Goal: Task Accomplishment & Management: Use online tool/utility

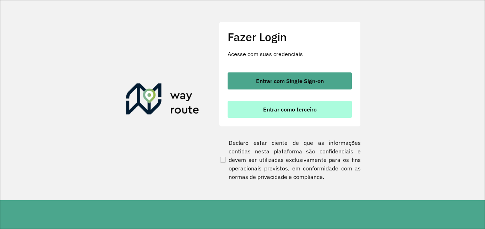
click at [301, 110] on span "Entrar como terceiro" at bounding box center [290, 110] width 54 height 6
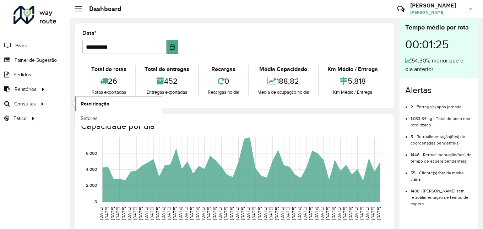
click at [88, 104] on span "Roteirização" at bounding box center [95, 103] width 29 height 7
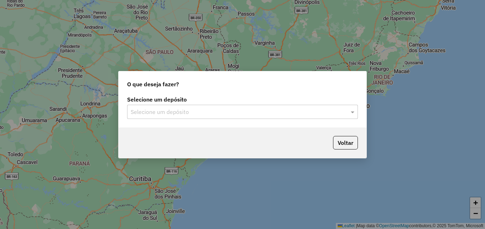
click at [247, 107] on div "Selecione um depósito" at bounding box center [242, 112] width 231 height 14
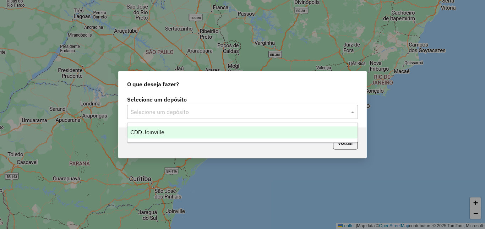
click at [227, 137] on div "CDD Joinville" at bounding box center [243, 132] width 230 height 12
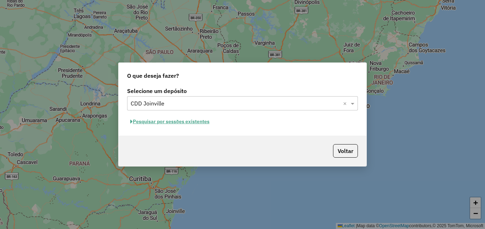
click at [201, 120] on button "Pesquisar por sessões existentes" at bounding box center [170, 121] width 86 height 11
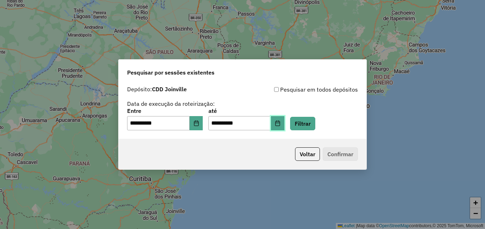
click at [283, 124] on button "Choose Date" at bounding box center [277, 123] width 13 height 14
click at [188, 152] on div "Voltar Confirmar" at bounding box center [243, 154] width 248 height 31
click at [315, 123] on button "Filtrar" at bounding box center [302, 123] width 25 height 13
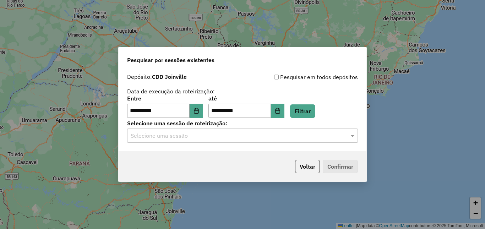
click at [224, 133] on input "text" at bounding box center [236, 136] width 210 height 9
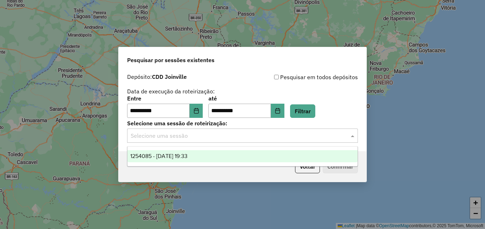
click at [217, 154] on div "1254085 - 27/08/2025 19:33" at bounding box center [243, 156] width 230 height 12
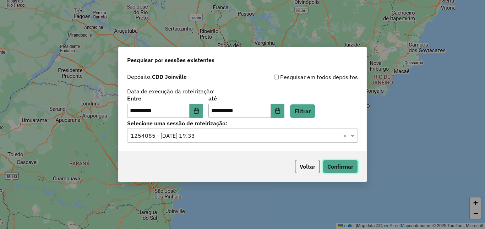
click at [333, 161] on button "Confirmar" at bounding box center [340, 166] width 35 height 13
click at [198, 110] on button "Choose Date" at bounding box center [196, 111] width 13 height 14
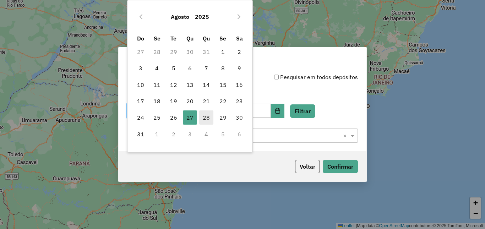
click at [207, 117] on span "28" at bounding box center [206, 117] width 14 height 14
type input "**********"
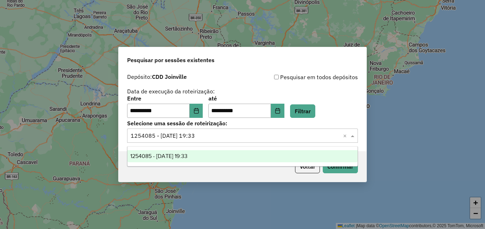
click at [288, 134] on input "text" at bounding box center [236, 136] width 210 height 9
click at [285, 138] on input "text" at bounding box center [236, 136] width 210 height 9
click at [203, 108] on button "Choose Date" at bounding box center [196, 111] width 13 height 14
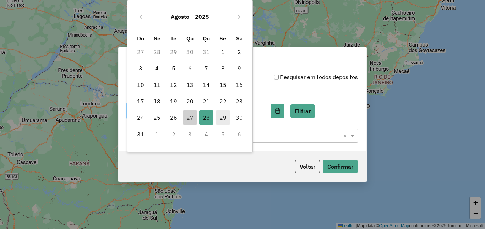
click at [220, 116] on span "29" at bounding box center [223, 117] width 14 height 14
type input "**********"
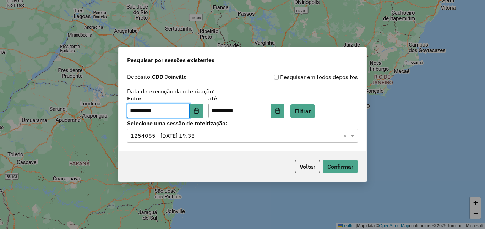
click at [293, 139] on input "text" at bounding box center [236, 136] width 210 height 9
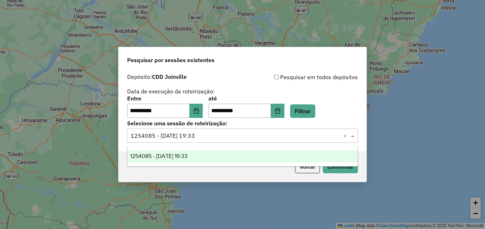
click at [292, 138] on input "text" at bounding box center [236, 136] width 210 height 9
click at [308, 111] on button "Filtrar" at bounding box center [302, 110] width 25 height 13
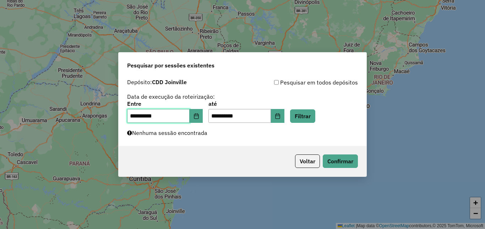
drag, startPoint x: 192, startPoint y: 117, endPoint x: 197, endPoint y: 117, distance: 5.0
click at [190, 117] on input "**********" at bounding box center [158, 116] width 63 height 14
click at [203, 117] on button "Choose Date" at bounding box center [196, 116] width 13 height 14
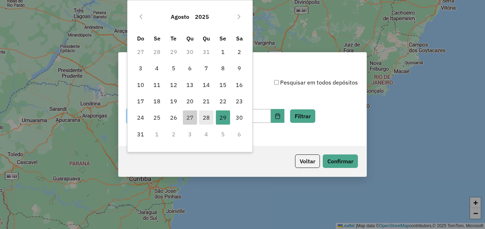
click at [204, 113] on span "28" at bounding box center [206, 117] width 14 height 14
type input "**********"
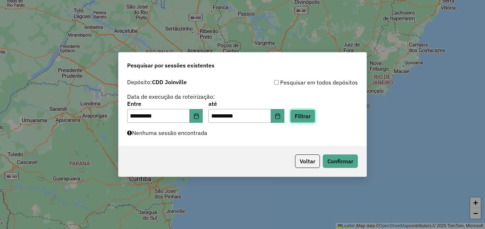
click at [311, 120] on button "Filtrar" at bounding box center [302, 115] width 25 height 13
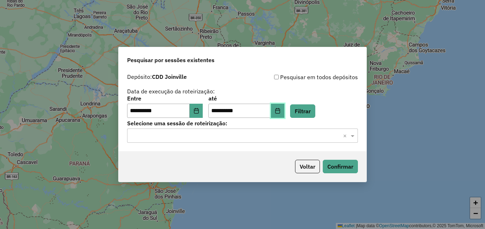
click at [285, 115] on button "Choose Date" at bounding box center [277, 111] width 13 height 14
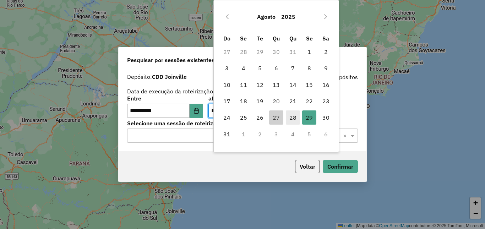
click at [297, 117] on span "28" at bounding box center [293, 117] width 14 height 14
type input "**********"
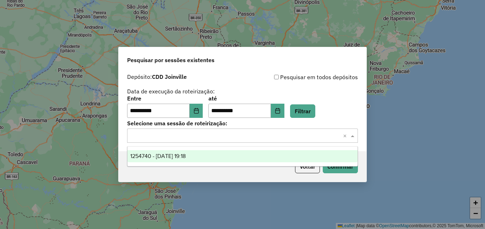
click at [268, 136] on input "text" at bounding box center [236, 136] width 210 height 9
click at [246, 158] on div "1254740 - 28/08/2025 19:18" at bounding box center [243, 156] width 230 height 12
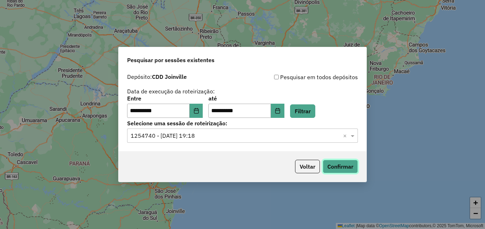
click at [330, 165] on button "Confirmar" at bounding box center [340, 166] width 35 height 13
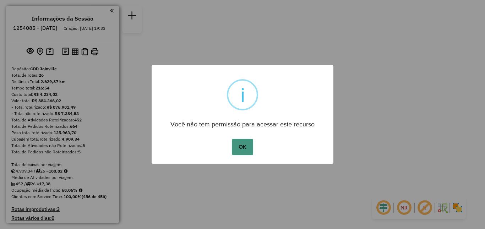
click at [240, 151] on button "OK" at bounding box center [242, 147] width 21 height 16
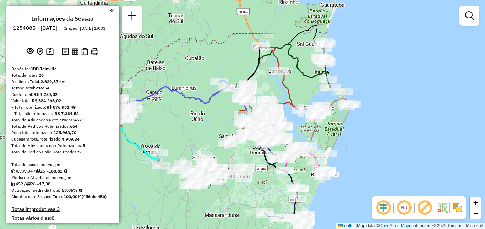
click at [475, 25] on div at bounding box center [470, 16] width 20 height 20
click at [474, 18] on link at bounding box center [469, 16] width 14 height 14
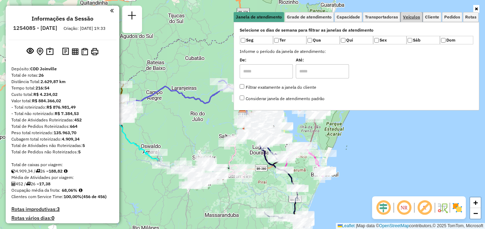
click at [408, 17] on span "Veículos" at bounding box center [411, 17] width 17 height 4
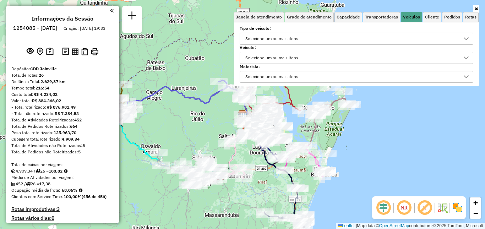
click at [333, 38] on div "Selecione um ou mais itens" at bounding box center [351, 38] width 217 height 11
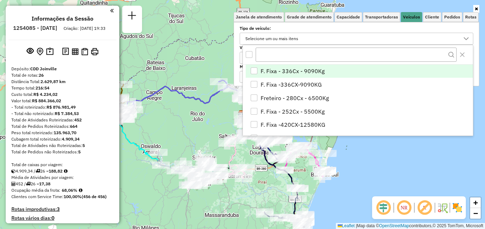
scroll to position [4, 25]
click at [255, 26] on label "Tipo de veículo:" at bounding box center [357, 28] width 234 height 6
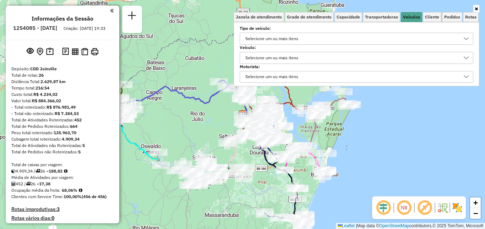
click at [310, 71] on div "Selecione um ou mais itens" at bounding box center [351, 76] width 217 height 11
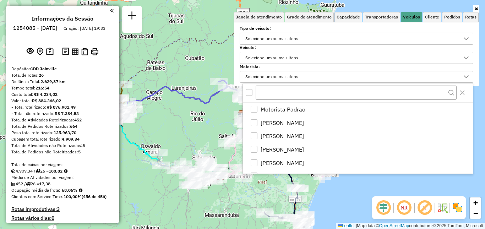
click at [315, 56] on div "Selecione um ou mais itens" at bounding box center [351, 57] width 217 height 11
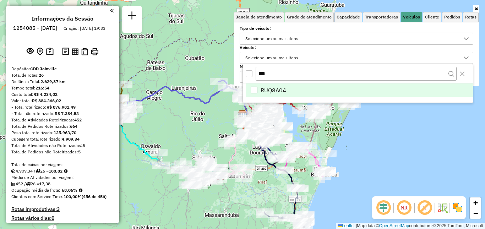
type input "***"
click at [261, 91] on span "RUQ8A04" at bounding box center [274, 90] width 26 height 9
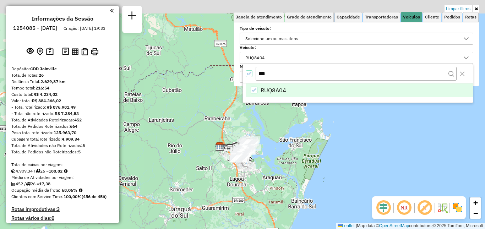
drag, startPoint x: 213, startPoint y: 118, endPoint x: 193, endPoint y: 145, distance: 34.3
click at [193, 145] on div "Limpar filtros Janela de atendimento Grade de atendimento Capacidade Transporta…" at bounding box center [242, 114] width 485 height 229
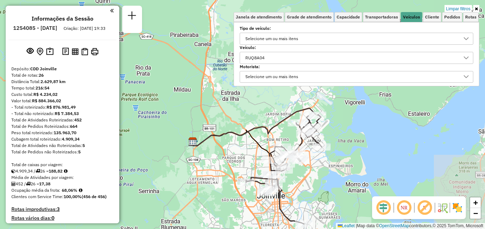
drag, startPoint x: 388, startPoint y: 122, endPoint x: 320, endPoint y: 158, distance: 76.7
click at [320, 158] on div "Limpar filtros Janela de atendimento Grade de atendimento Capacidade Transporta…" at bounding box center [242, 114] width 485 height 229
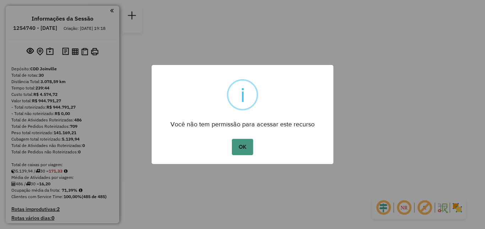
click at [237, 149] on button "OK" at bounding box center [242, 147] width 21 height 16
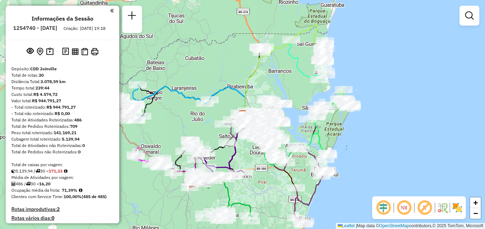
click at [477, 15] on div at bounding box center [470, 16] width 20 height 20
click at [471, 15] on em at bounding box center [469, 15] width 9 height 9
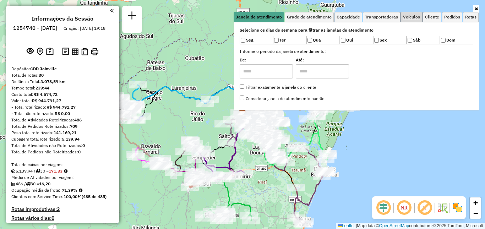
click at [408, 18] on span "Veículos" at bounding box center [411, 17] width 17 height 4
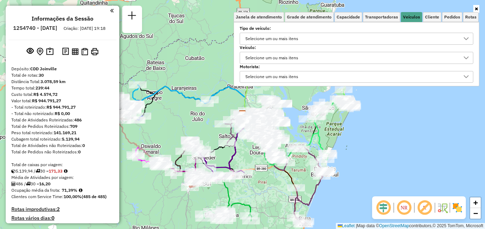
click at [331, 56] on div "Selecione um ou mais itens" at bounding box center [351, 57] width 217 height 11
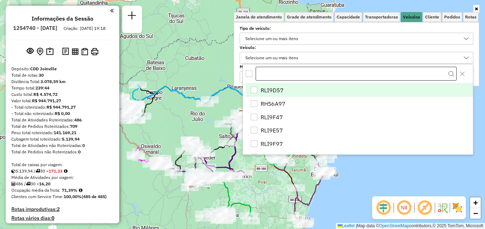
click at [307, 76] on input "text" at bounding box center [356, 74] width 201 height 14
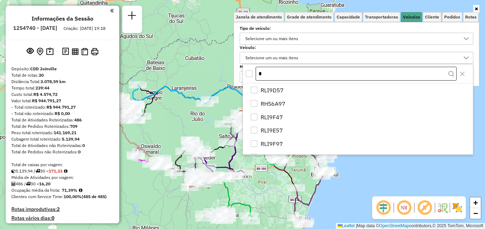
click at [307, 76] on input "*" at bounding box center [356, 74] width 201 height 14
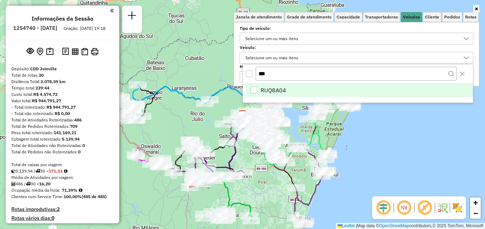
type input "***"
click at [256, 88] on div "RUQ8A04" at bounding box center [254, 90] width 7 height 7
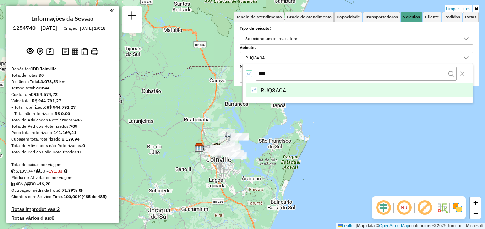
drag, startPoint x: 287, startPoint y: 115, endPoint x: 243, endPoint y: 147, distance: 54.0
click at [245, 147] on div "Limpar filtros Janela de atendimento Grade de atendimento Capacidade Transporta…" at bounding box center [242, 114] width 485 height 229
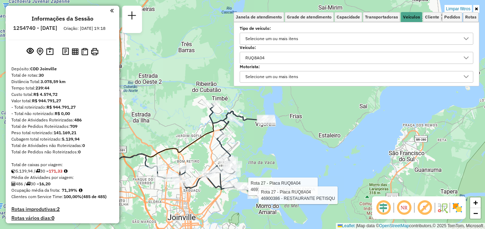
drag, startPoint x: 243, startPoint y: 134, endPoint x: 261, endPoint y: 146, distance: 22.0
click at [262, 147] on div "Rota 27 - Placa RUQ8A04 46912883 - ETIVERIO VALENCIA Rota 27 - Placa RUQ8A04 46…" at bounding box center [242, 114] width 485 height 229
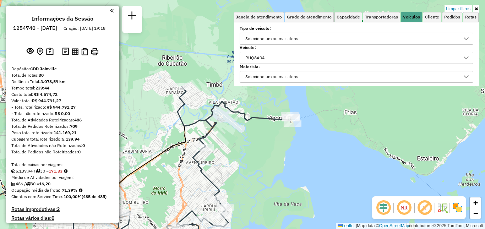
click at [252, 141] on div "Rota 27 - Placa RUQ8A04 46912883 - ETIVERIO VALENCIA Rota 27 - Placa RUQ8A04 46…" at bounding box center [242, 114] width 485 height 229
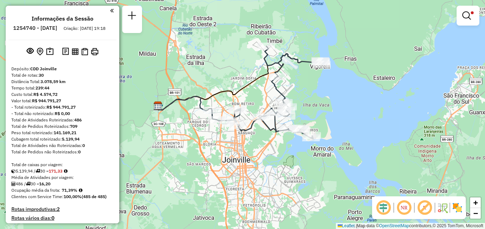
drag, startPoint x: 253, startPoint y: 151, endPoint x: 302, endPoint y: 91, distance: 77.2
click at [302, 91] on div "Limpar filtros Janela de atendimento Grade de atendimento Capacidade Transporta…" at bounding box center [242, 114] width 485 height 229
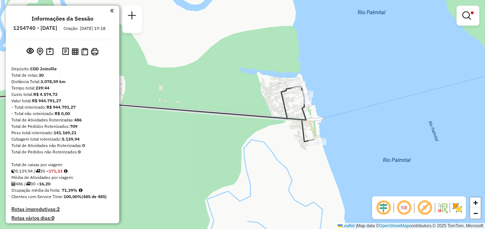
drag, startPoint x: 269, startPoint y: 137, endPoint x: 273, endPoint y: 138, distance: 3.6
click at [273, 138] on div "Limpar filtros Janela de atendimento Grade de atendimento Capacidade Transporta…" at bounding box center [242, 114] width 485 height 229
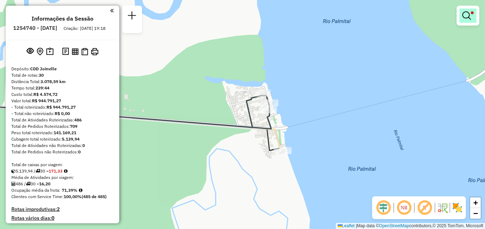
click at [465, 20] on link at bounding box center [468, 16] width 17 height 14
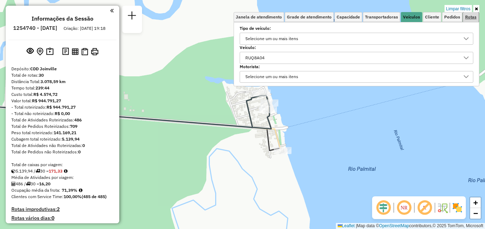
click at [470, 20] on link "Rotas" at bounding box center [471, 17] width 16 height 10
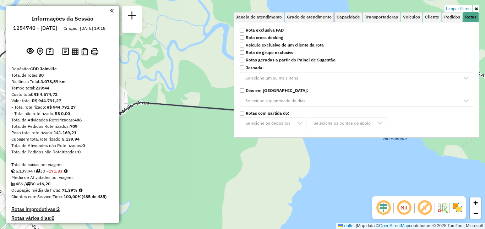
click at [227, 168] on div "Limpar filtros Janela de atendimento Grade de atendimento Capacidade Transporta…" at bounding box center [242, 114] width 485 height 229
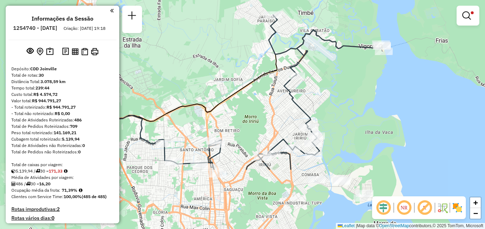
drag, startPoint x: 243, startPoint y: 139, endPoint x: 358, endPoint y: 56, distance: 142.1
click at [358, 56] on div "Limpar filtros Janela de atendimento Grade de atendimento Capacidade Transporta…" at bounding box center [242, 114] width 485 height 229
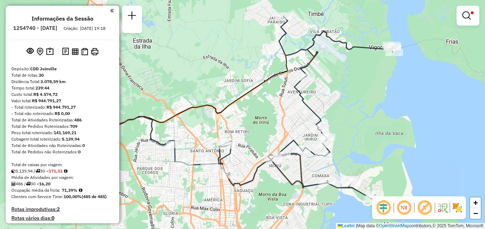
drag, startPoint x: 356, startPoint y: 108, endPoint x: 366, endPoint y: 109, distance: 10.4
click at [366, 109] on div "Limpar filtros Janela de atendimento Grade de atendimento Capacidade Transporta…" at bounding box center [242, 114] width 485 height 229
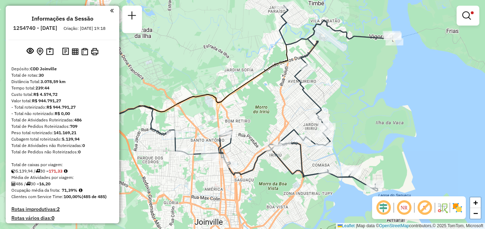
drag, startPoint x: 354, startPoint y: 117, endPoint x: 354, endPoint y: 106, distance: 10.7
click at [354, 106] on div "Limpar filtros Janela de atendimento Grade de atendimento Capacidade Transporta…" at bounding box center [242, 114] width 485 height 229
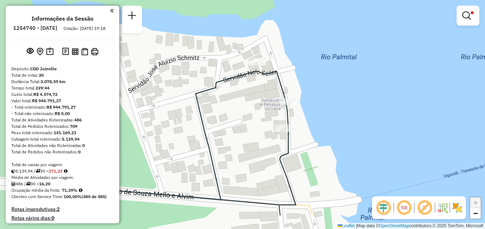
drag, startPoint x: 242, startPoint y: 119, endPoint x: 309, endPoint y: 80, distance: 78.5
click at [309, 80] on div "Limpar filtros Janela de atendimento Grade de atendimento Capacidade Transporta…" at bounding box center [242, 114] width 485 height 229
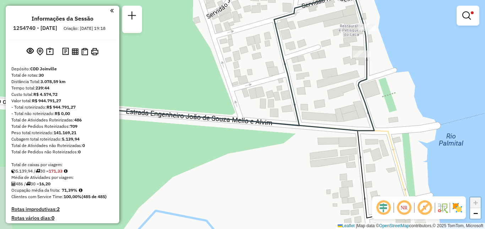
drag, startPoint x: 266, startPoint y: 65, endPoint x: 337, endPoint y: 43, distance: 74.4
click at [337, 43] on div "Limpar filtros Janela de atendimento Grade de atendimento Capacidade Transporta…" at bounding box center [242, 114] width 485 height 229
